Goal: Task Accomplishment & Management: Manage account settings

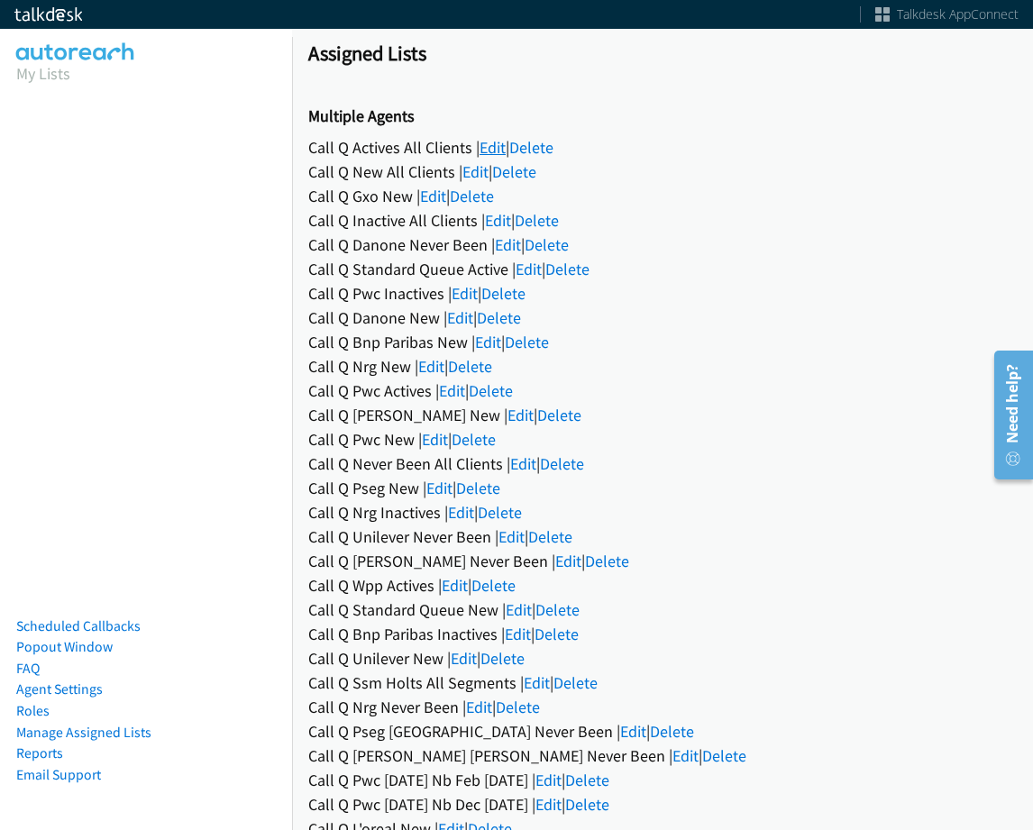
click at [480, 149] on link "Edit" at bounding box center [493, 147] width 26 height 21
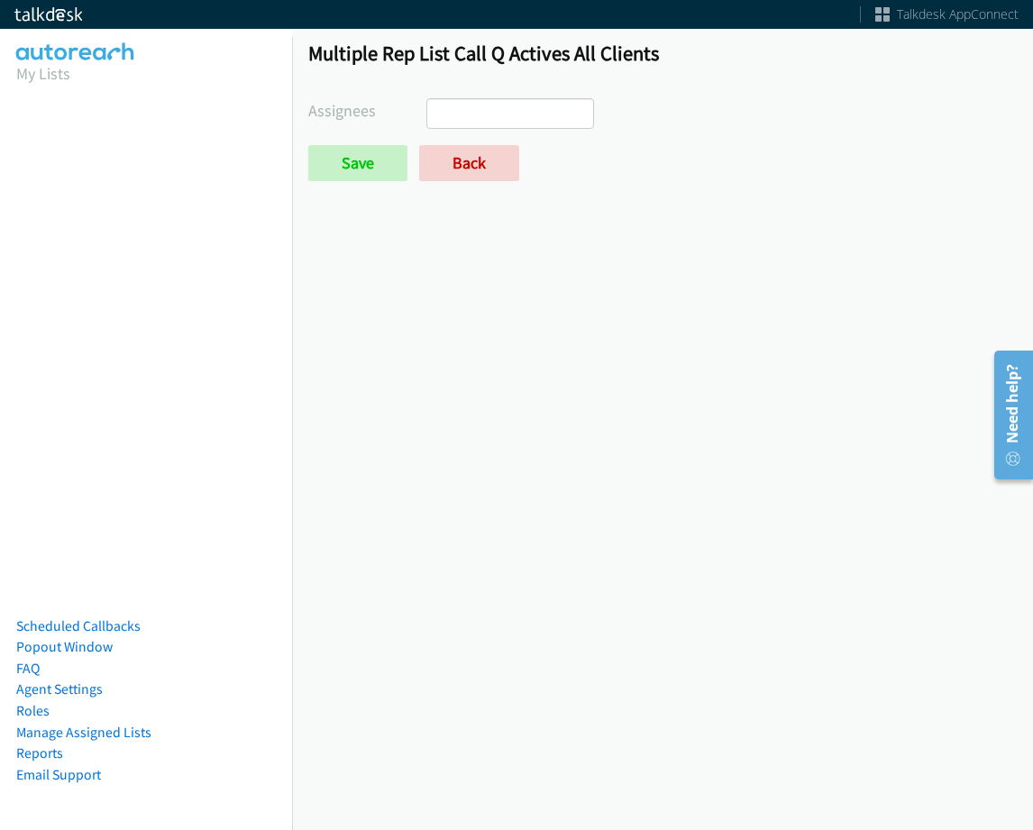
click at [465, 111] on input "search" at bounding box center [458, 113] width 63 height 29
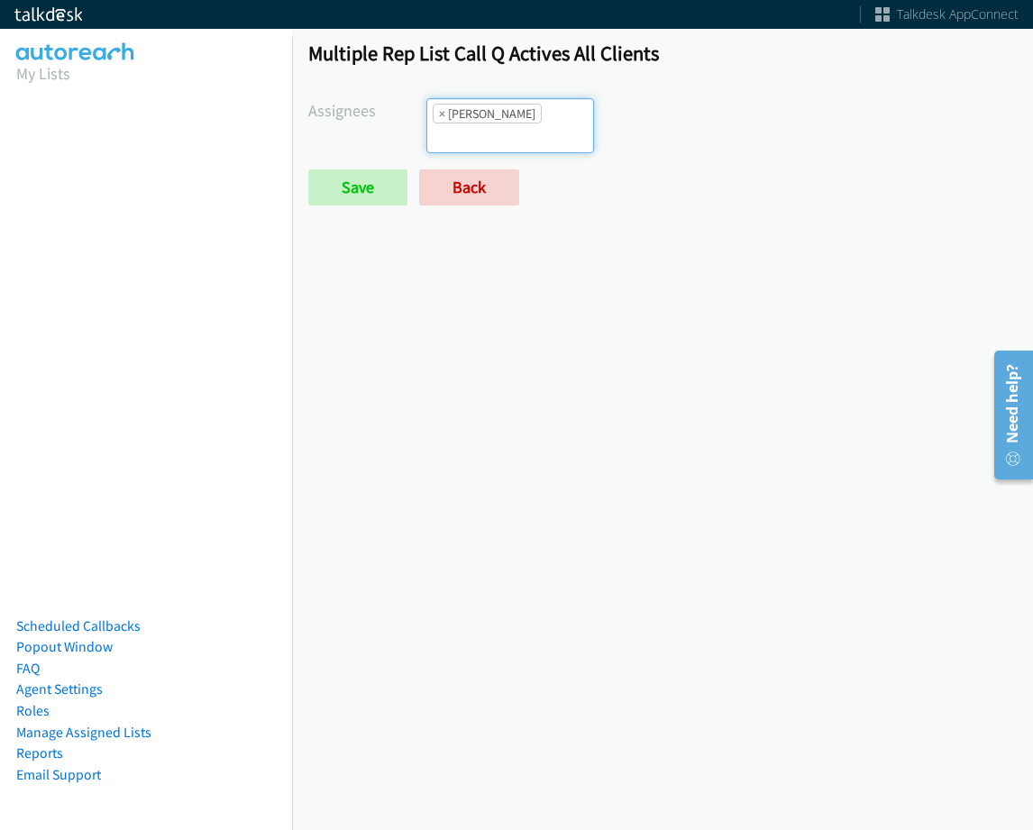
scroll to position [173, 0]
click at [542, 130] on ul "× Jasmin Martinez" at bounding box center [510, 125] width 166 height 53
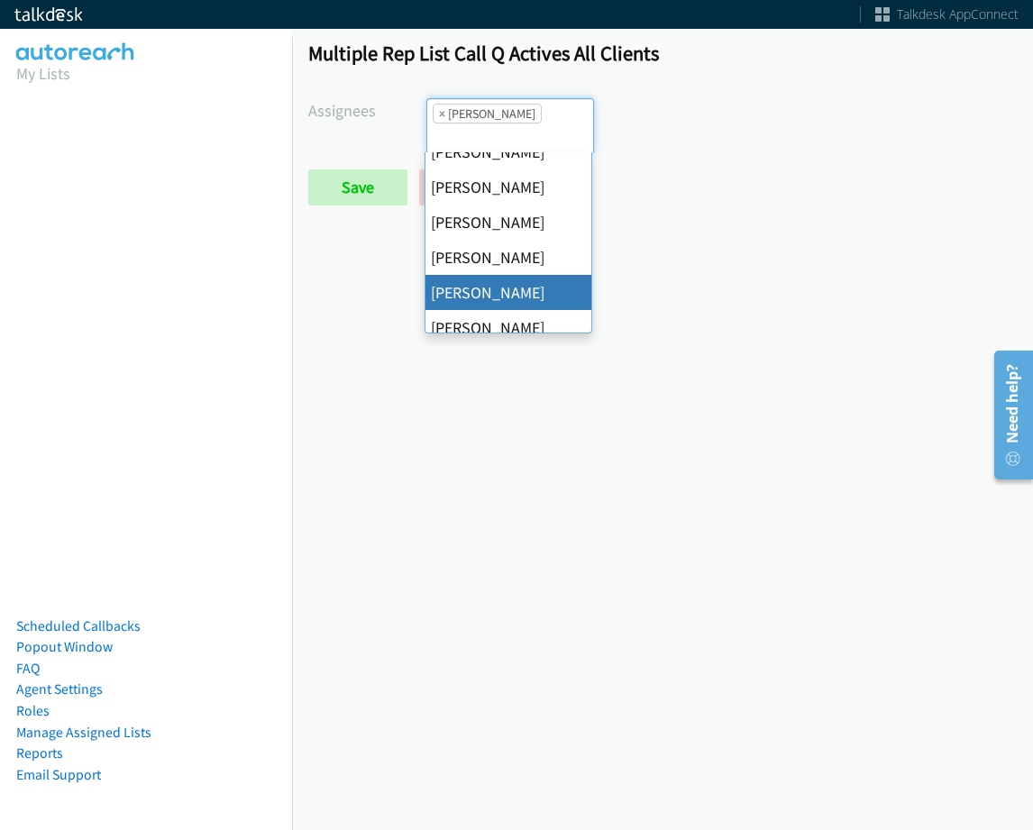
scroll to position [132, 0]
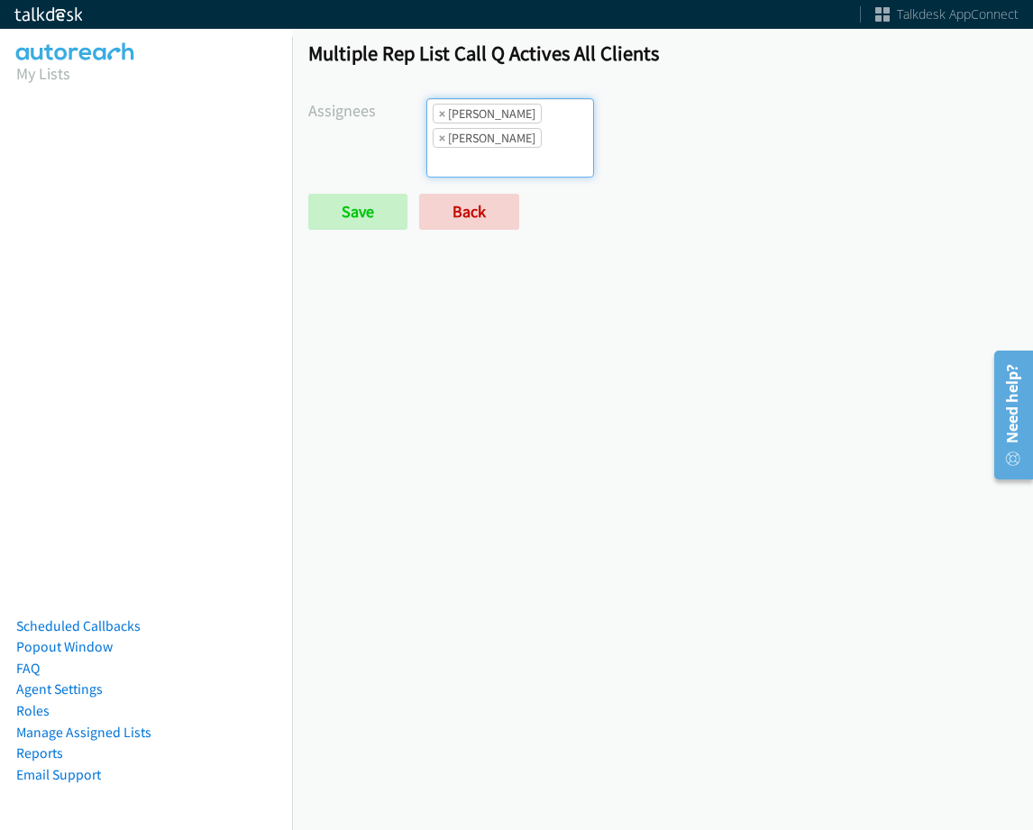
click at [504, 160] on ul "× Daquaya Johnson × Jasmin Martinez" at bounding box center [510, 138] width 166 height 78
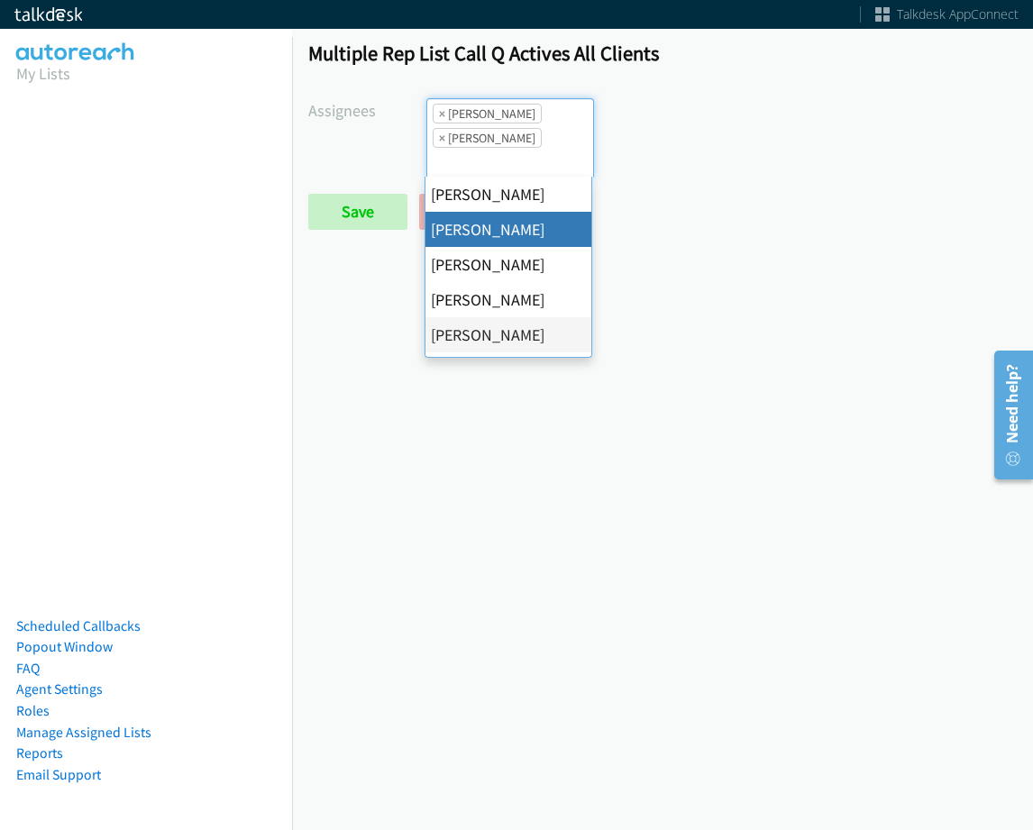
select select "05d74157-9386-4beb-b15d-36aa9c6f71bc"
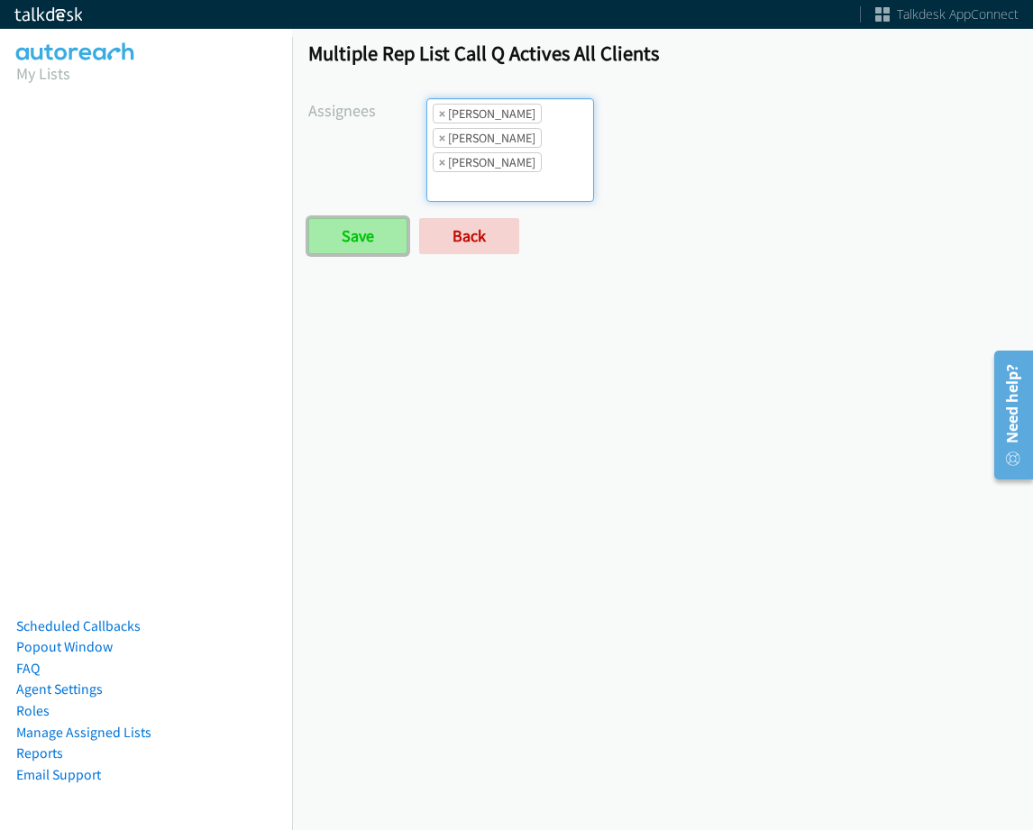
click at [395, 230] on input "Save" at bounding box center [357, 236] width 99 height 36
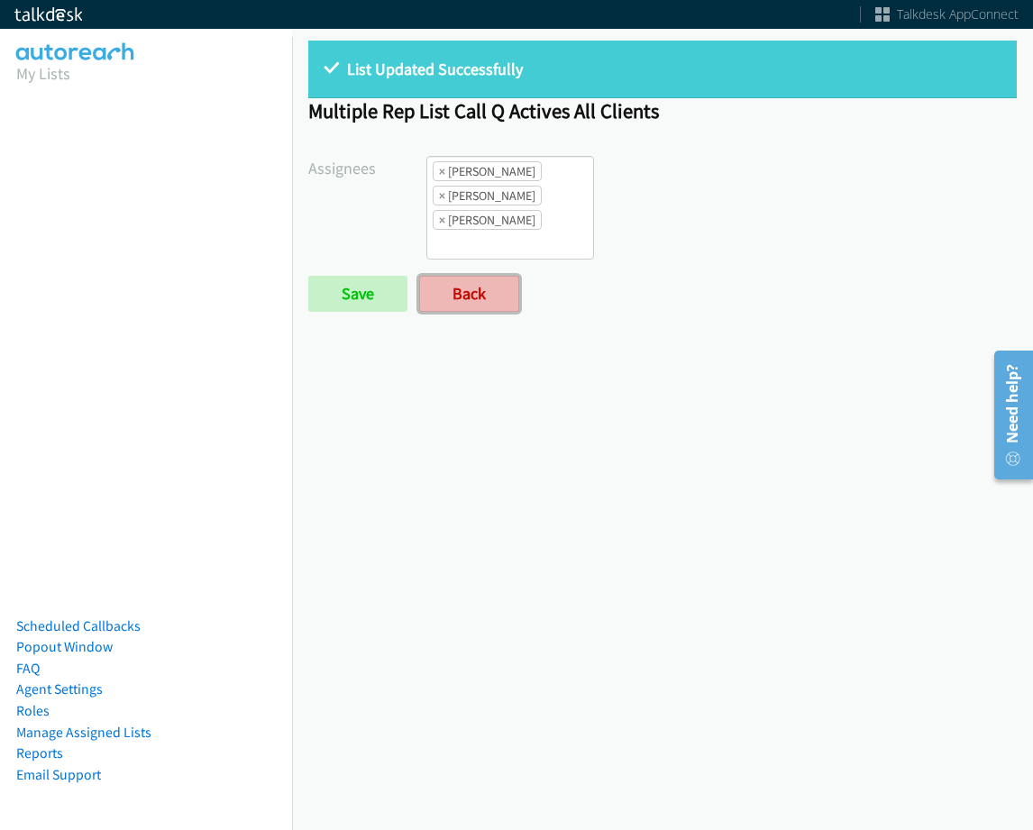
click at [434, 292] on link "Back" at bounding box center [469, 294] width 100 height 36
